Goal: Task Accomplishment & Management: Use online tool/utility

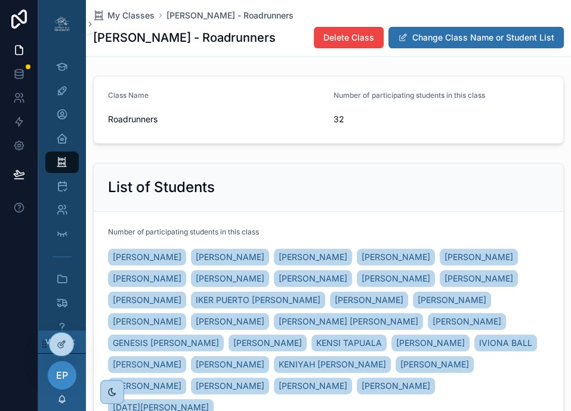
scroll to position [386, 0]
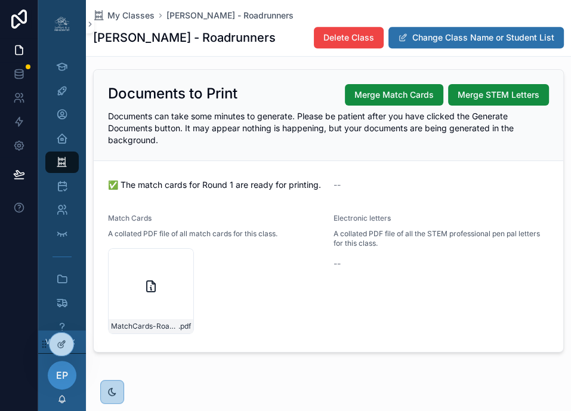
click at [0, 0] on icon at bounding box center [0, 0] width 0 height 0
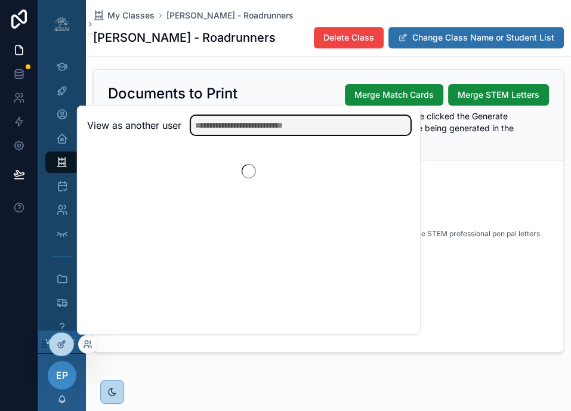
click at [216, 128] on input "text" at bounding box center [300, 125] width 219 height 19
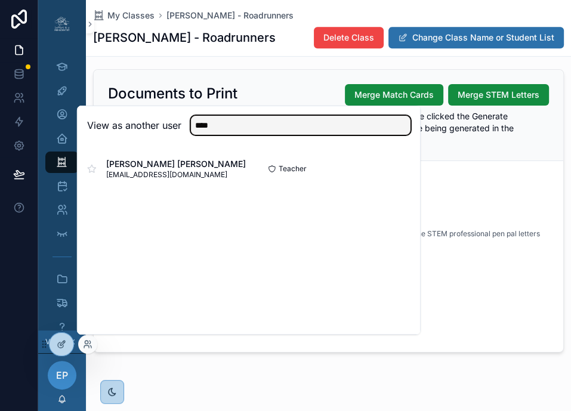
type input "****"
click at [0, 0] on button "Select" at bounding box center [0, 0] width 0 height 0
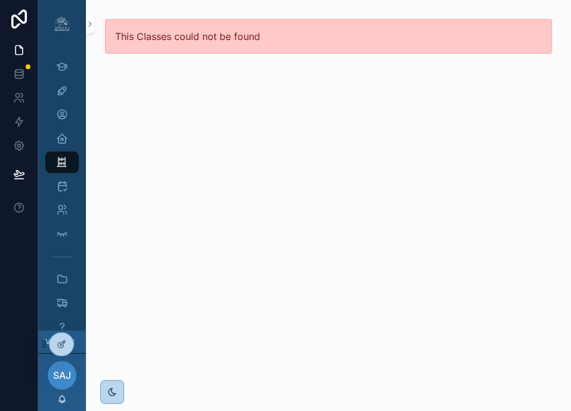
click at [0, 0] on div at bounding box center [0, 0] width 0 height 0
click at [0, 0] on icon at bounding box center [0, 0] width 0 height 0
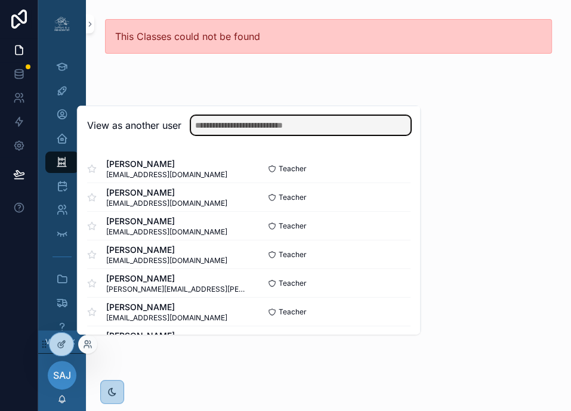
click at [243, 128] on input "text" at bounding box center [300, 125] width 219 height 19
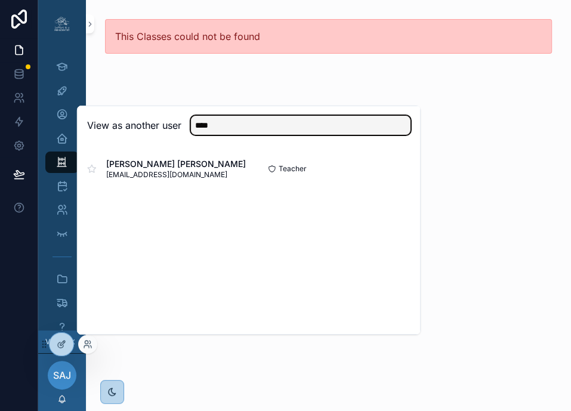
type input "****"
click at [0, 0] on button "Select" at bounding box center [0, 0] width 0 height 0
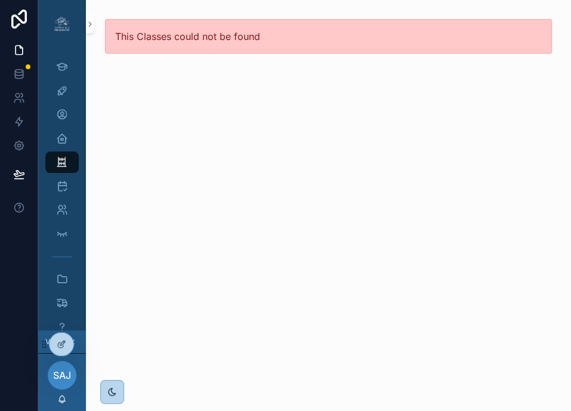
click at [104, 8] on div "This Classes could not be found" at bounding box center [328, 36] width 485 height 73
click at [63, 138] on icon "scrollable content" at bounding box center [62, 138] width 12 height 12
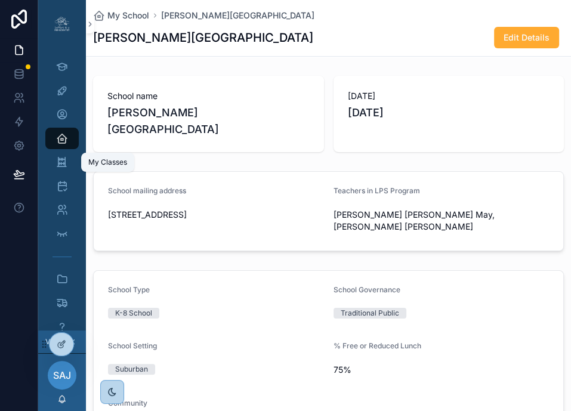
click at [60, 162] on icon "scrollable content" at bounding box center [61, 162] width 11 height 12
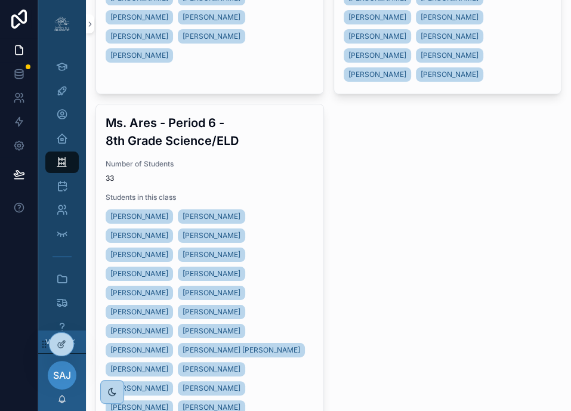
scroll to position [911, 0]
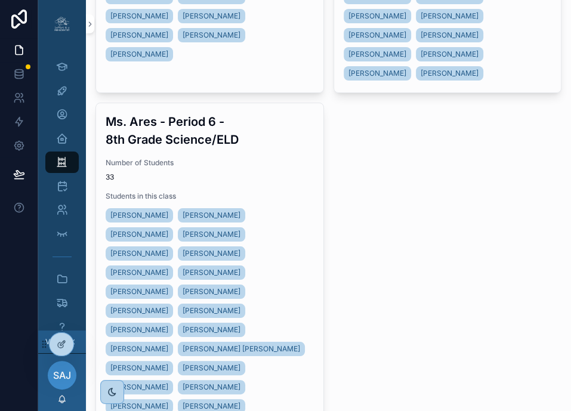
click at [247, 170] on div "Number of Students 33" at bounding box center [210, 170] width 208 height 24
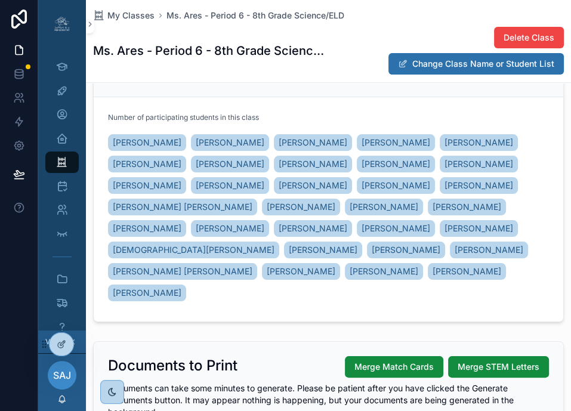
scroll to position [391, 0]
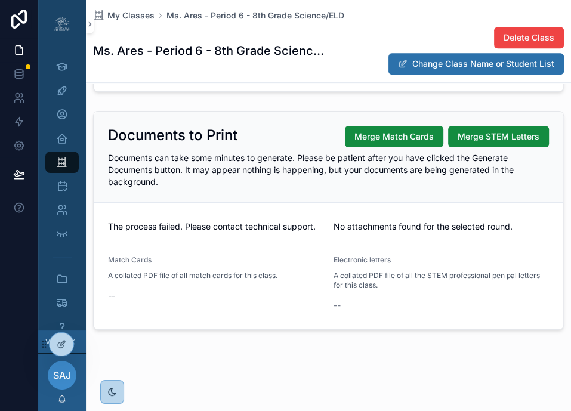
click at [394, 142] on span "Merge Match Cards" at bounding box center [393, 137] width 79 height 12
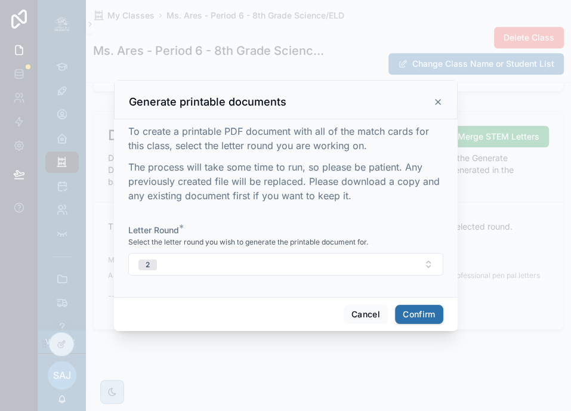
click at [398, 266] on button "2" at bounding box center [285, 264] width 315 height 23
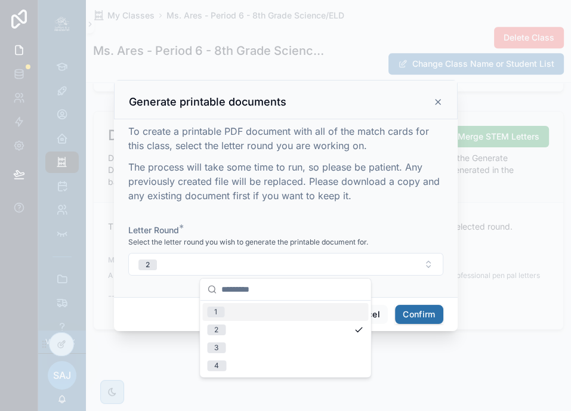
click at [327, 311] on div "1" at bounding box center [285, 312] width 166 height 18
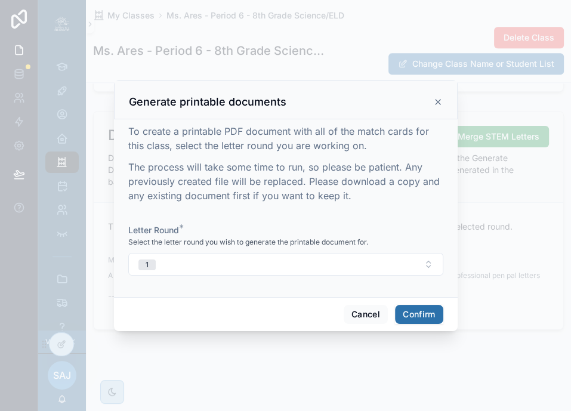
click at [423, 306] on button "Confirm" at bounding box center [419, 314] width 48 height 19
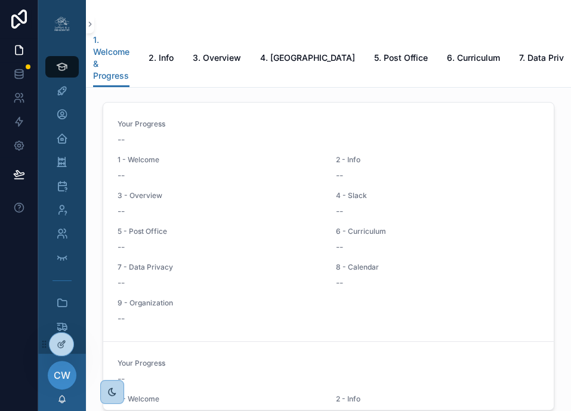
click at [0, 0] on icon at bounding box center [0, 0] width 0 height 0
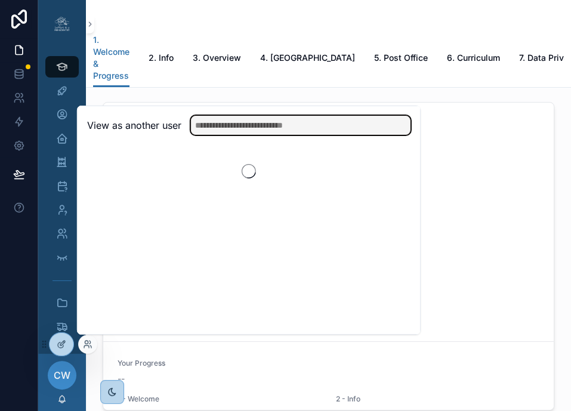
click at [280, 123] on input "text" at bounding box center [300, 125] width 219 height 19
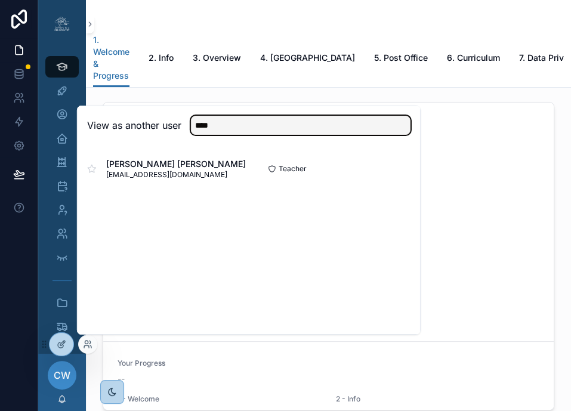
type input "****"
click at [0, 0] on button "Select" at bounding box center [0, 0] width 0 height 0
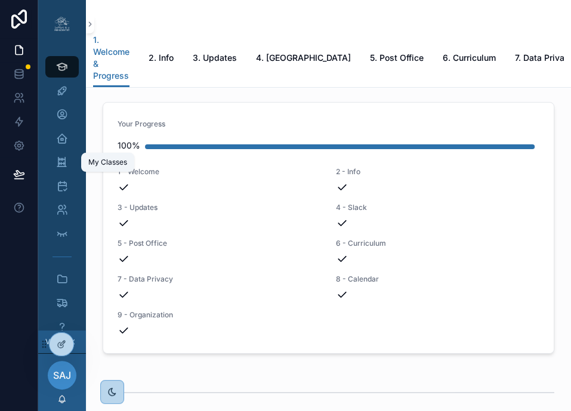
click at [69, 168] on div "My Classes" at bounding box center [61, 162] width 19 height 19
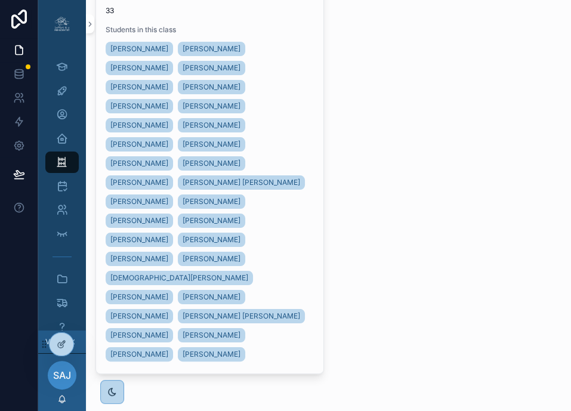
scroll to position [850, 0]
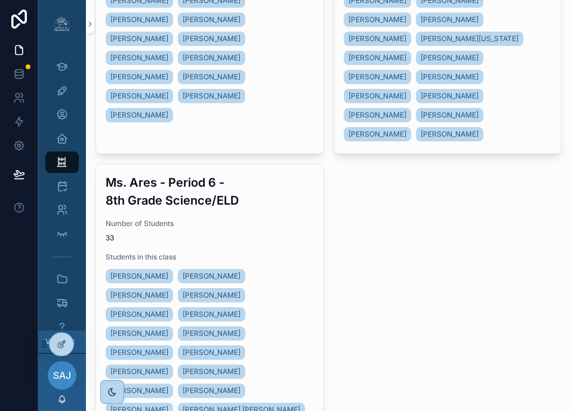
click at [281, 234] on span "33" at bounding box center [210, 238] width 208 height 10
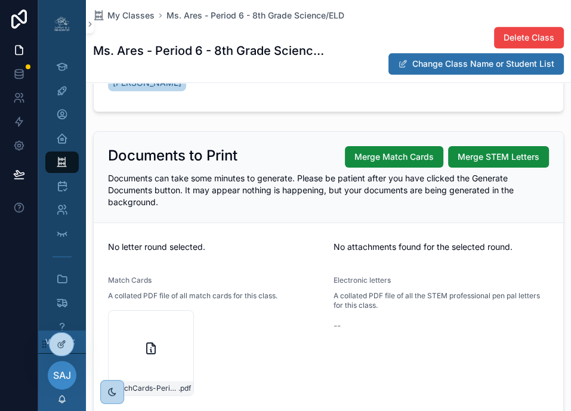
scroll to position [456, 0]
